Goal: Navigation & Orientation: Find specific page/section

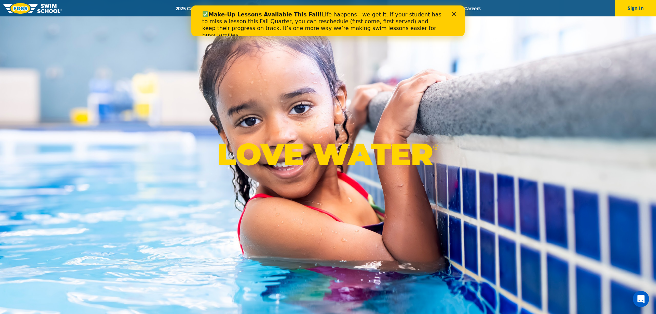
click at [458, 11] on div "Make-Up Lessons Available This Fall! Life happens—we get it. If your student ha…" at bounding box center [327, 24] width 273 height 32
click at [452, 14] on icon "Close" at bounding box center [454, 14] width 4 height 4
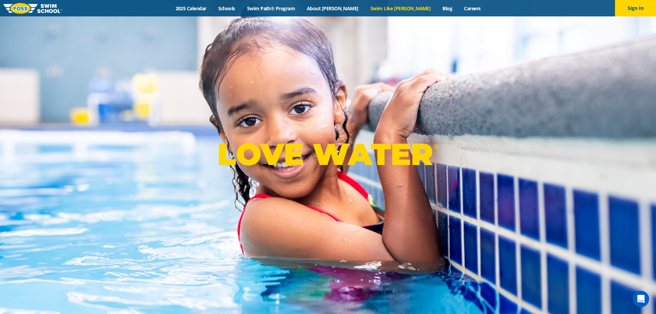
click at [400, 11] on link "Swim Like [PERSON_NAME]" at bounding box center [400, 8] width 72 height 6
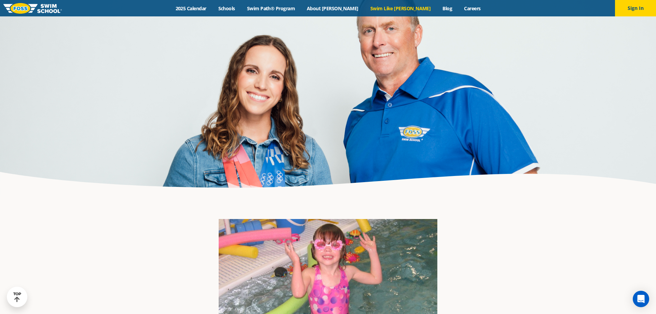
scroll to position [697, 0]
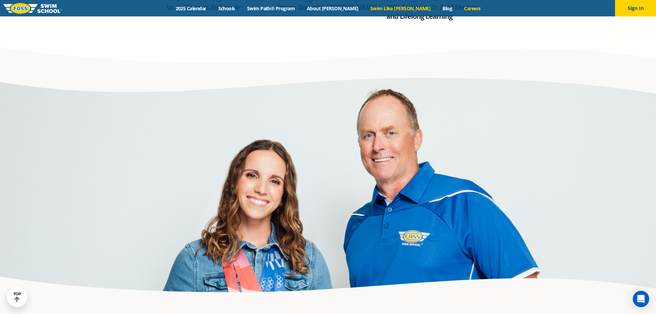
click at [458, 10] on link "Careers" at bounding box center [472, 8] width 28 height 6
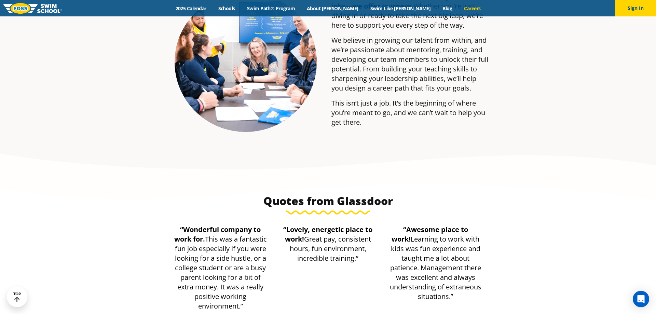
scroll to position [1603, 0]
